Goal: Navigation & Orientation: Find specific page/section

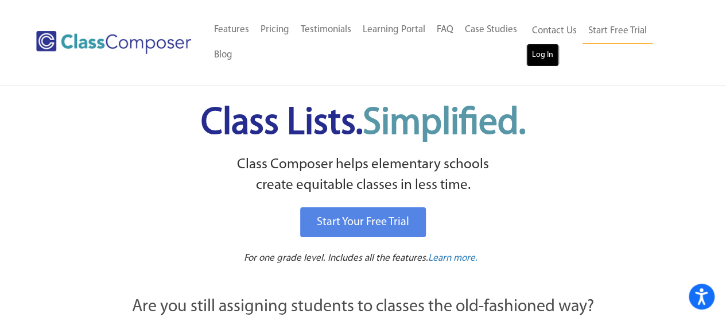
click at [542, 59] on link "Log In" at bounding box center [542, 55] width 33 height 23
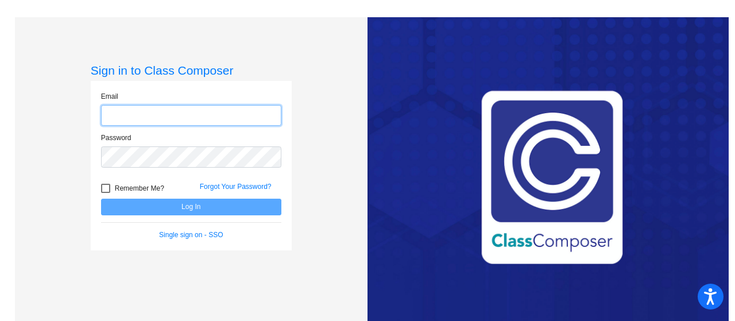
type input "nmaloney@lehsd.org"
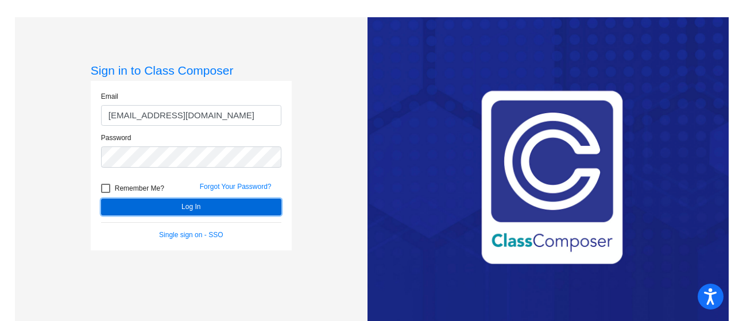
click at [256, 203] on button "Log In" at bounding box center [191, 207] width 180 height 17
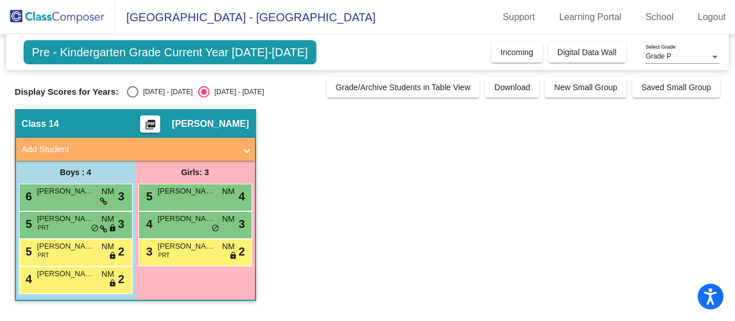
click at [160, 55] on span "Pre - Kindergarten Grade Current Year 2024-2025" at bounding box center [170, 52] width 293 height 24
